Goal: Task Accomplishment & Management: Manage account settings

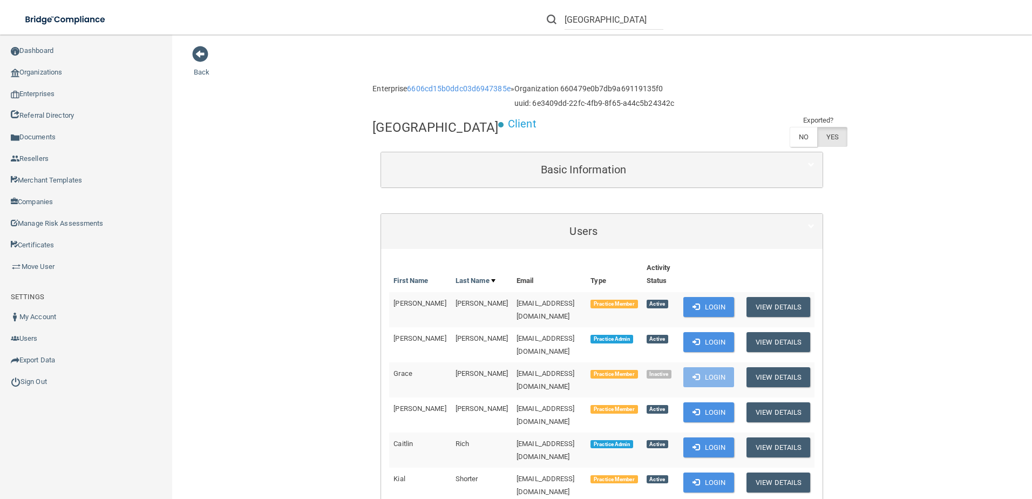
scroll to position [108, 0]
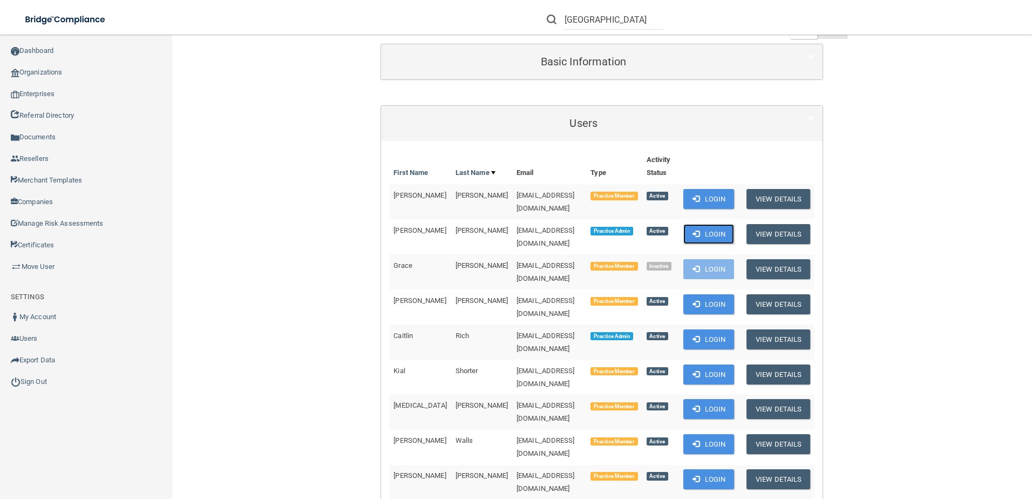
click at [709, 226] on button "Login" at bounding box center [709, 234] width 51 height 20
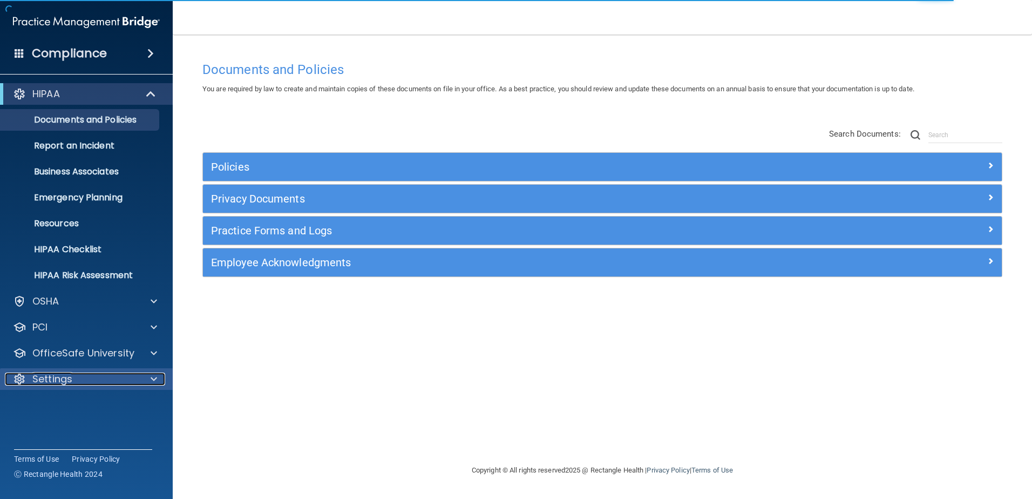
click at [127, 373] on div "Settings" at bounding box center [72, 379] width 134 height 13
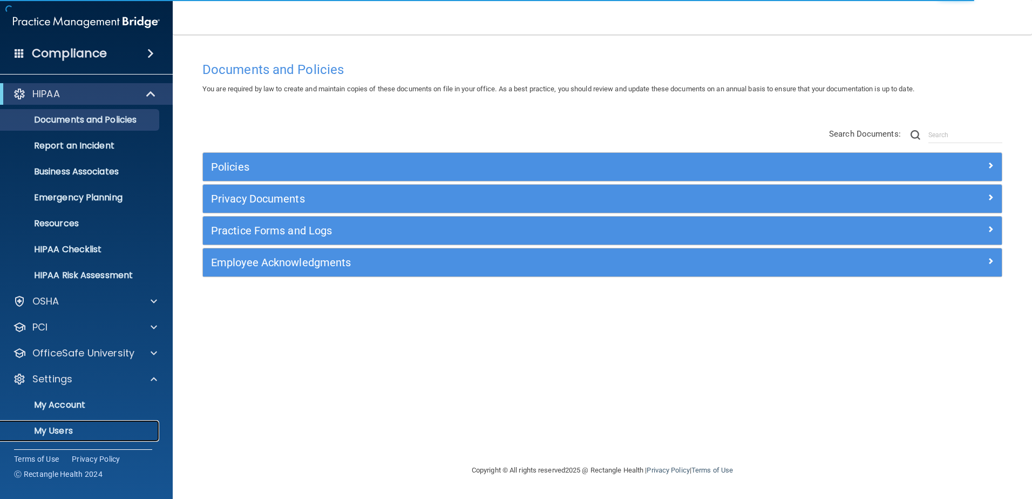
click at [90, 427] on p "My Users" at bounding box center [80, 430] width 147 height 11
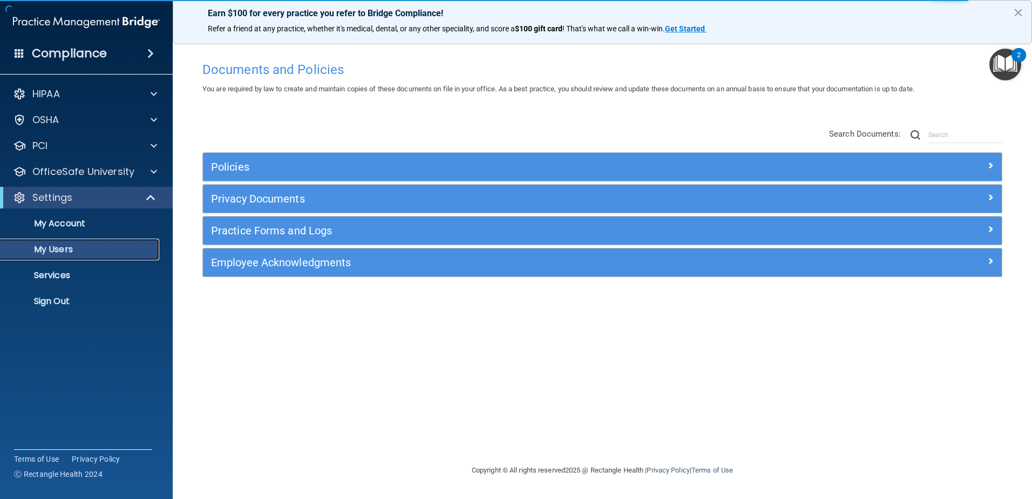
select select "20"
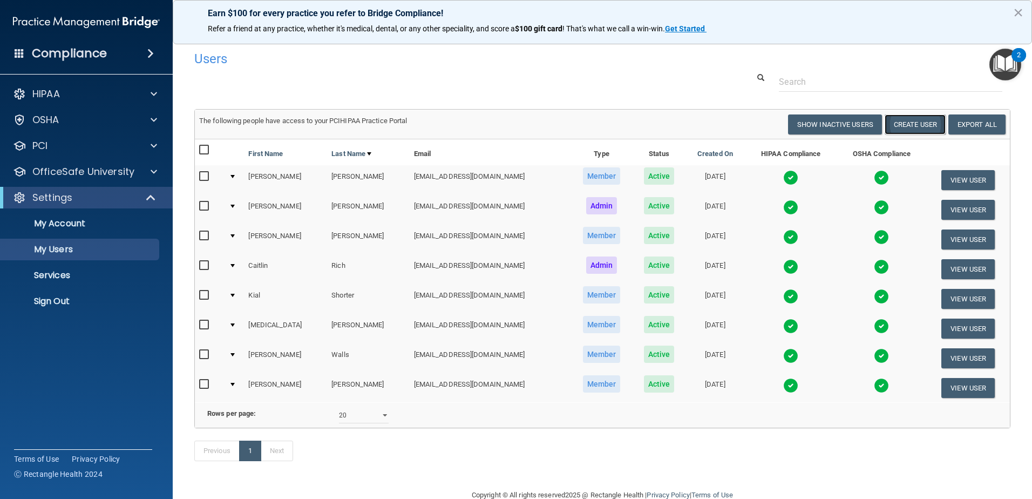
click at [908, 125] on button "Create User" at bounding box center [915, 124] width 61 height 20
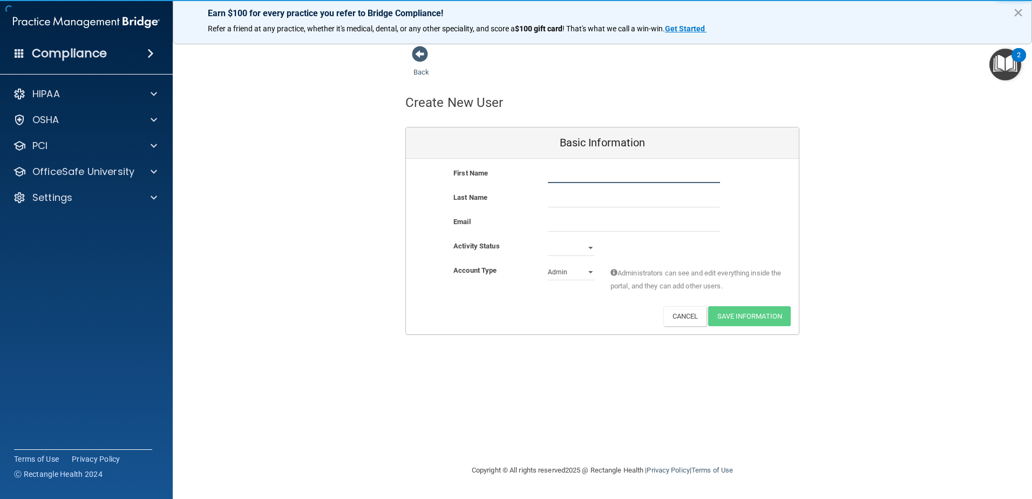
click at [603, 175] on input "text" at bounding box center [634, 175] width 172 height 16
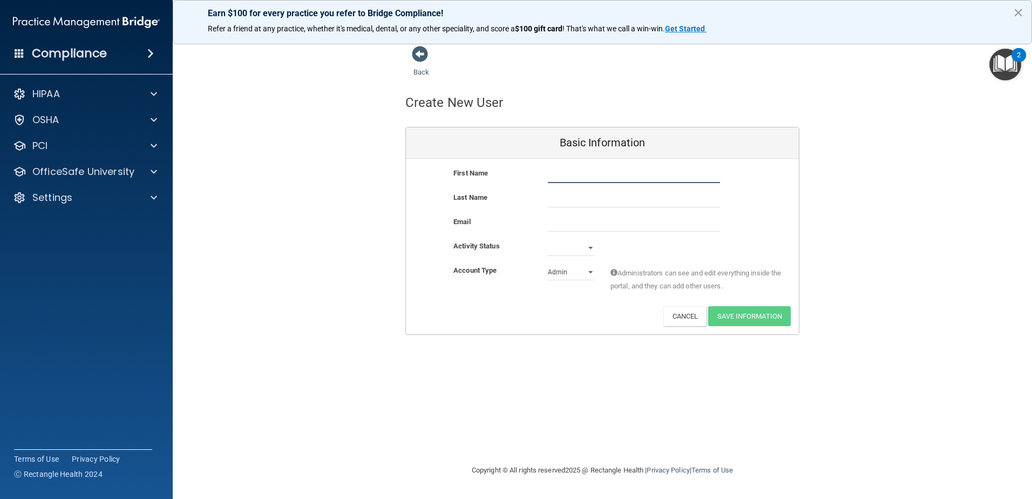
click at [593, 177] on input "text" at bounding box center [634, 175] width 172 height 16
type input "Christina"
type input "landrigan"
type input "clandrigan@gldpdental.com"
click at [590, 246] on select "Active Inactive" at bounding box center [571, 248] width 46 height 16
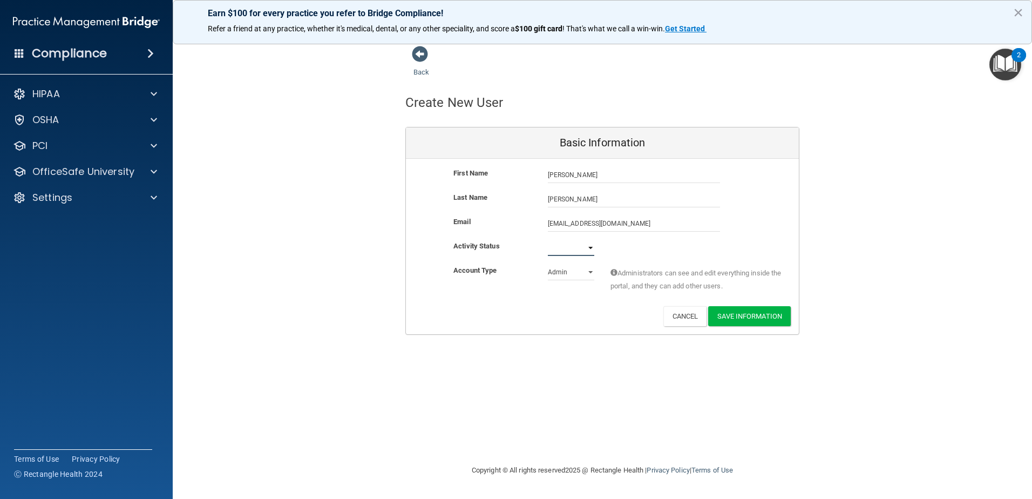
select select "active"
click at [548, 240] on select "Active Inactive" at bounding box center [571, 248] width 46 height 16
click at [753, 314] on button "Save Information" at bounding box center [749, 316] width 83 height 20
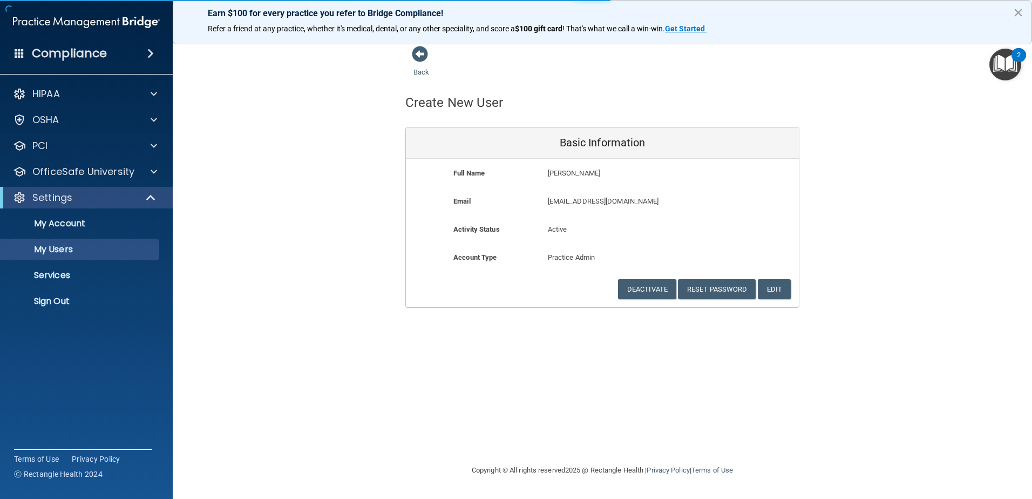
select select "20"
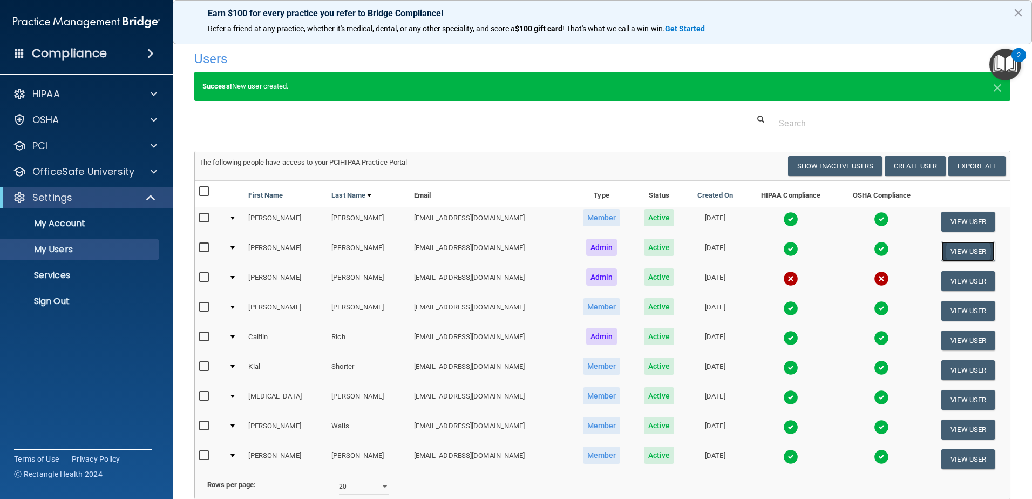
click at [954, 250] on button "View User" at bounding box center [968, 251] width 53 height 20
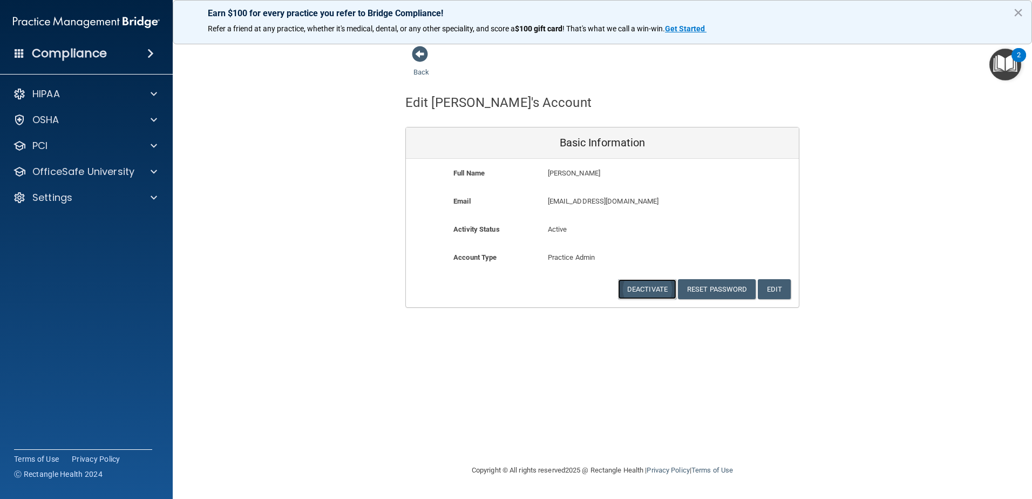
click at [641, 289] on button "Deactivate" at bounding box center [647, 289] width 58 height 20
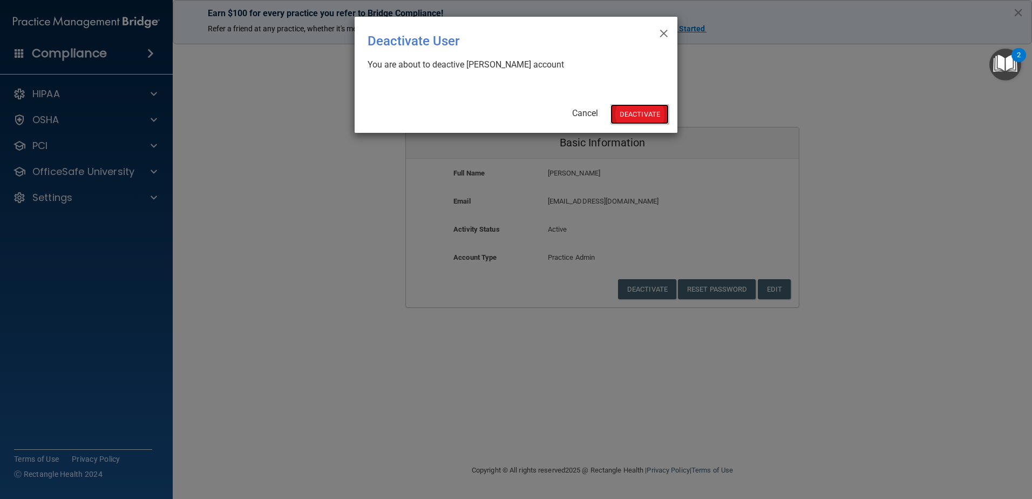
click at [644, 114] on button "Deactivate" at bounding box center [640, 114] width 58 height 20
